Goal: Obtain resource: Download file/media

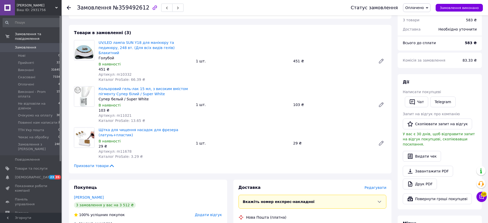
scroll to position [160, 0]
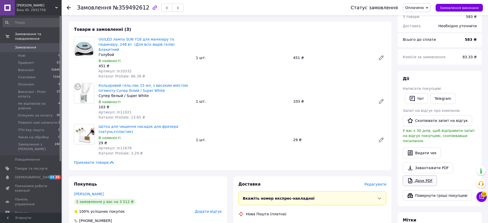
click at [420, 175] on link "Друк PDF" at bounding box center [419, 180] width 34 height 11
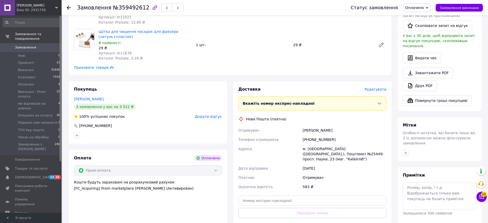
scroll to position [257, 0]
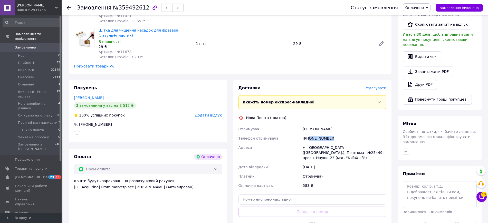
drag, startPoint x: 309, startPoint y: 127, endPoint x: 347, endPoint y: 128, distance: 38.2
click at [347, 134] on div "[PHONE_NUMBER]" at bounding box center [344, 138] width 86 height 9
copy div "0950918035"
click at [209, 130] on div at bounding box center [148, 134] width 150 height 8
click at [313, 124] on div "[PERSON_NAME]" at bounding box center [344, 128] width 86 height 9
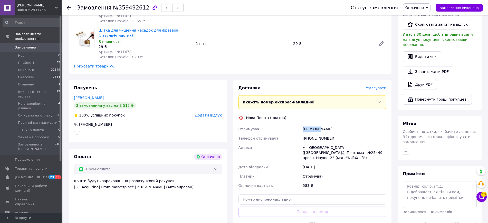
click at [313, 124] on div "[PERSON_NAME]" at bounding box center [344, 128] width 86 height 9
copy div "[PERSON_NAME]"
click at [419, 66] on link "Завантажити PDF" at bounding box center [427, 71] width 50 height 11
